Goal: Task Accomplishment & Management: Manage account settings

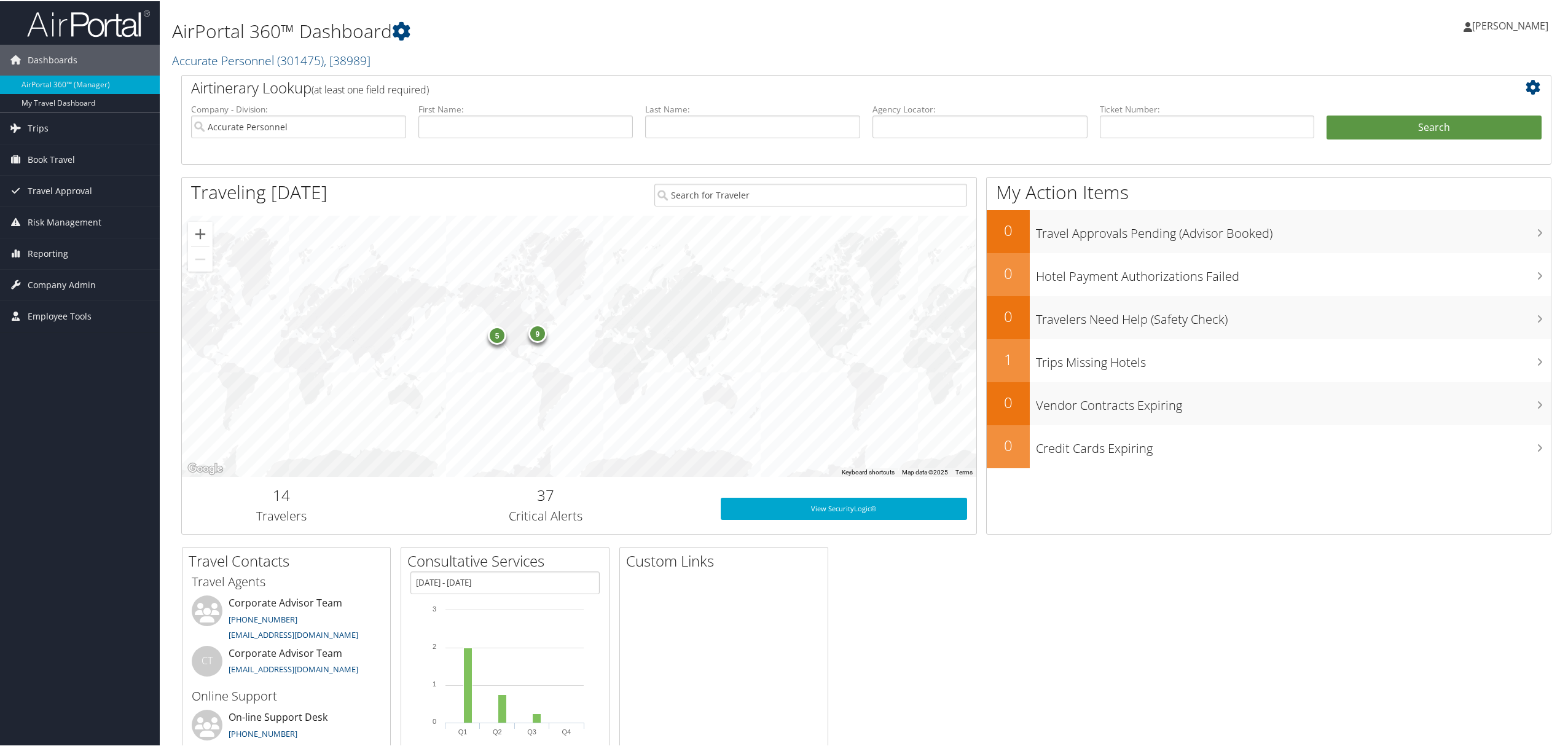
click at [1503, 22] on span "[PERSON_NAME]" at bounding box center [1510, 25] width 76 height 14
click at [1458, 107] on link "View Travel Profile" at bounding box center [1478, 109] width 137 height 21
